Goal: Task Accomplishment & Management: Manage account settings

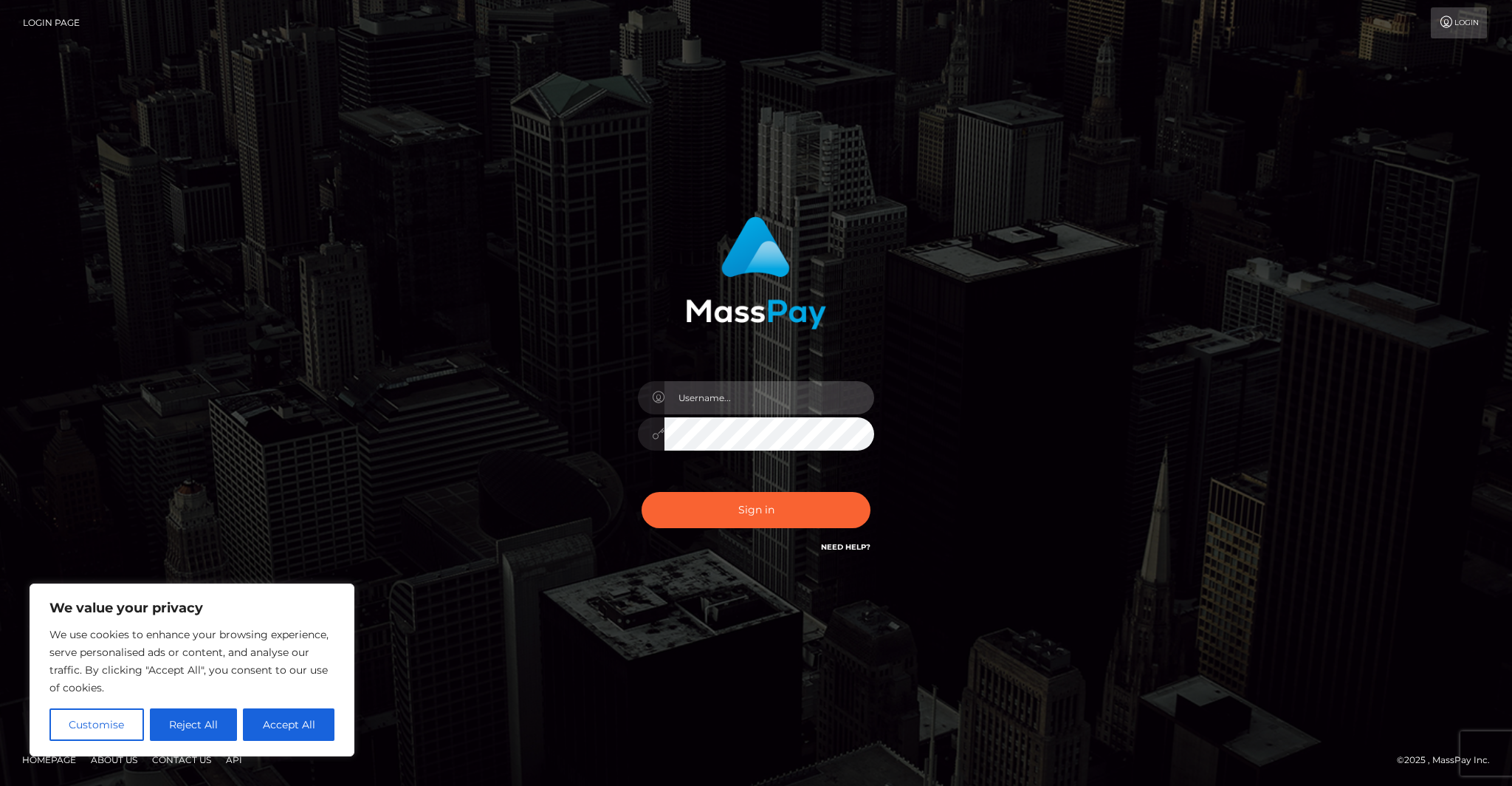
click at [745, 397] on input "text" at bounding box center [769, 397] width 209 height 33
type input "digitaldills"
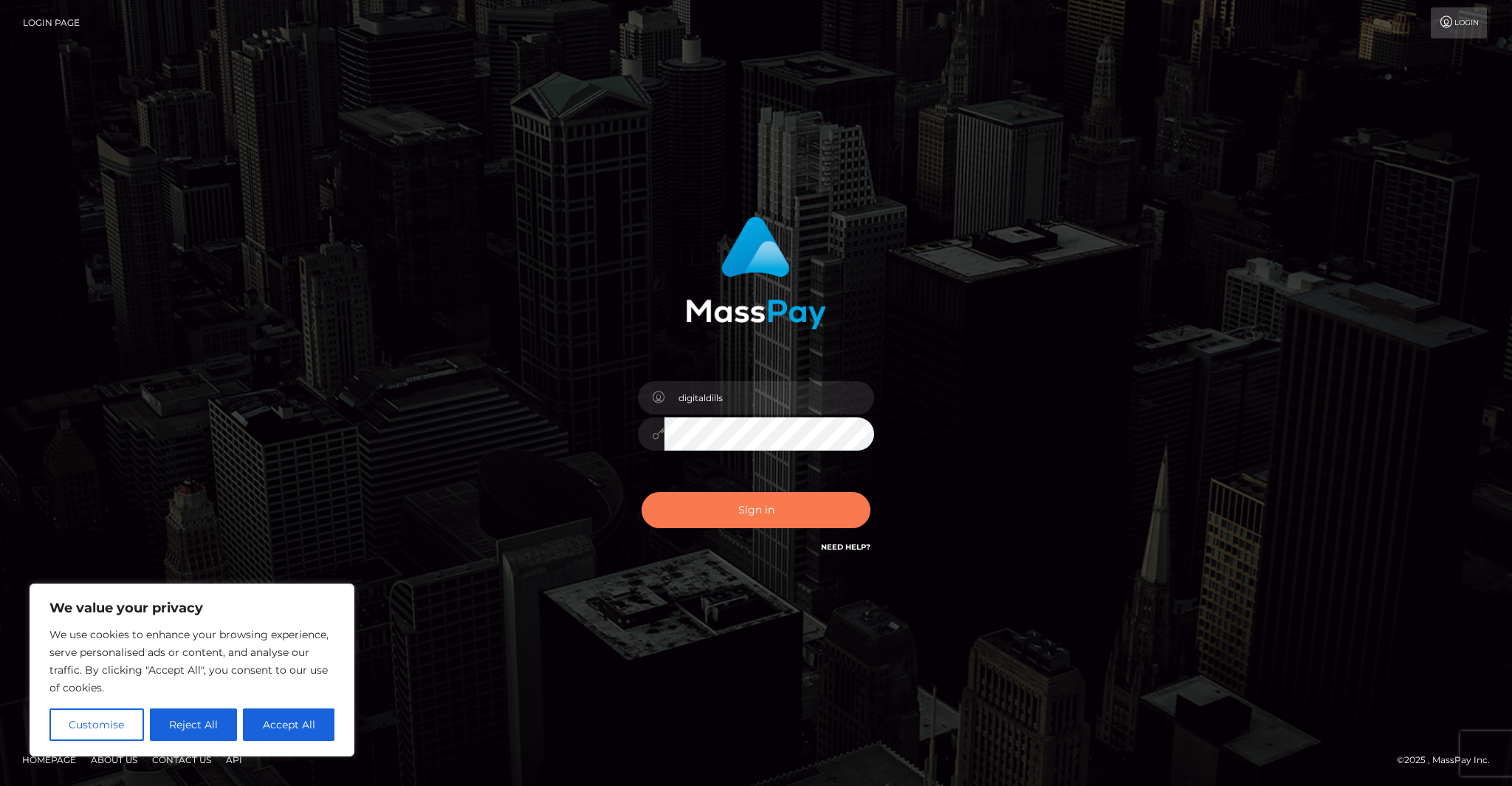
click at [754, 515] on button "Sign in" at bounding box center [756, 510] width 229 height 36
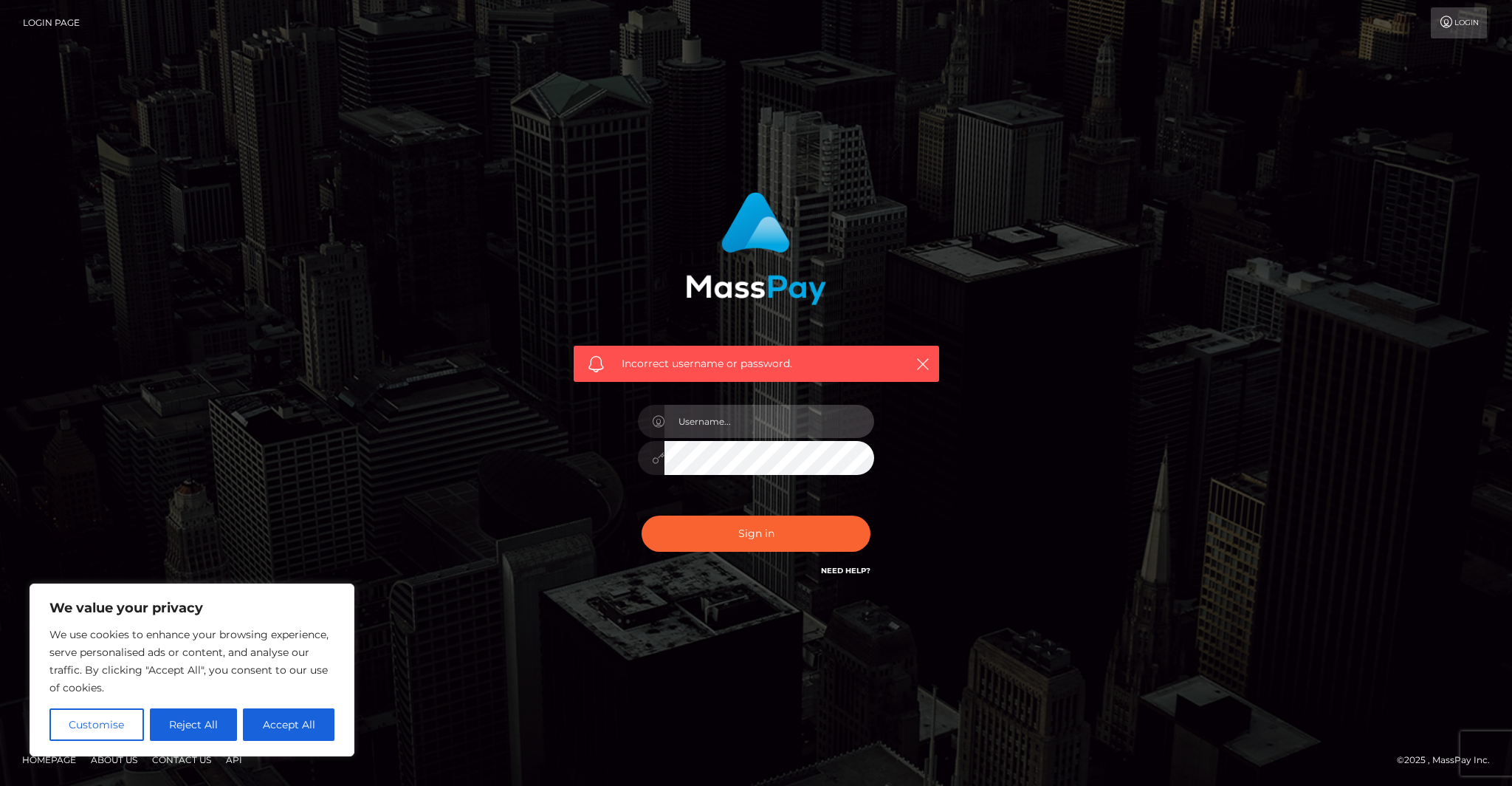
click at [716, 427] on input "text" at bounding box center [769, 420] width 209 height 33
type input "digitaldills"
click at [742, 543] on button "Sign in" at bounding box center [756, 534] width 229 height 36
click at [187, 726] on button "Reject All" at bounding box center [194, 724] width 88 height 32
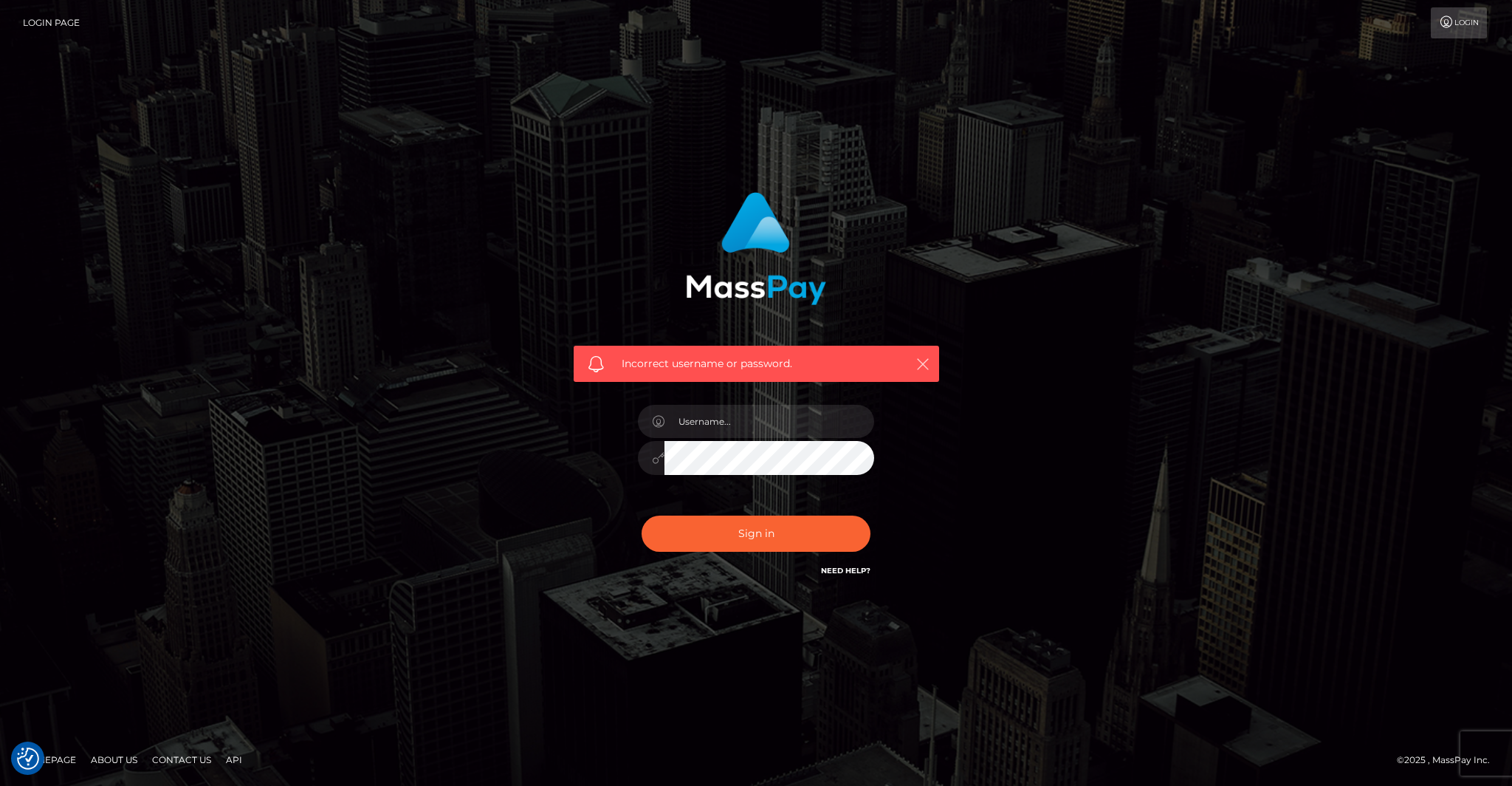
click at [929, 366] on icon "button" at bounding box center [923, 363] width 14 height 14
click at [924, 365] on icon "button" at bounding box center [923, 363] width 14 height 14
